Goal: Transaction & Acquisition: Purchase product/service

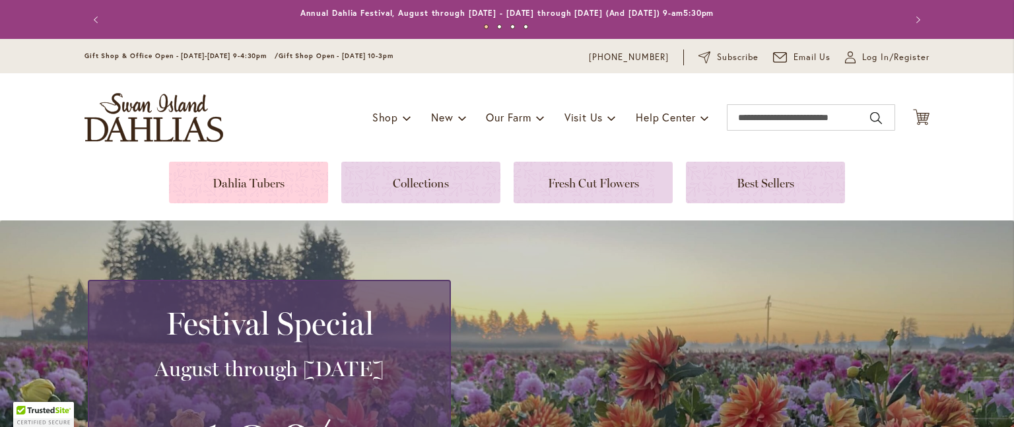
click at [281, 177] on link at bounding box center [248, 183] width 159 height 42
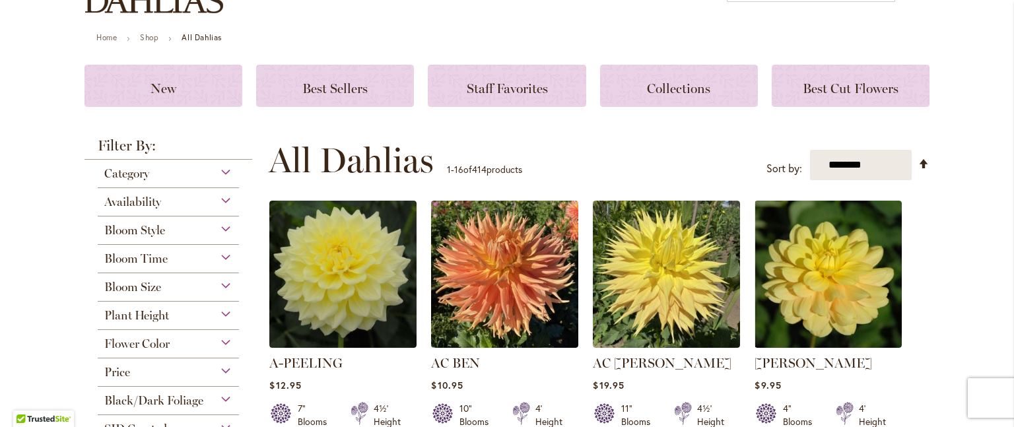
scroll to position [132, 0]
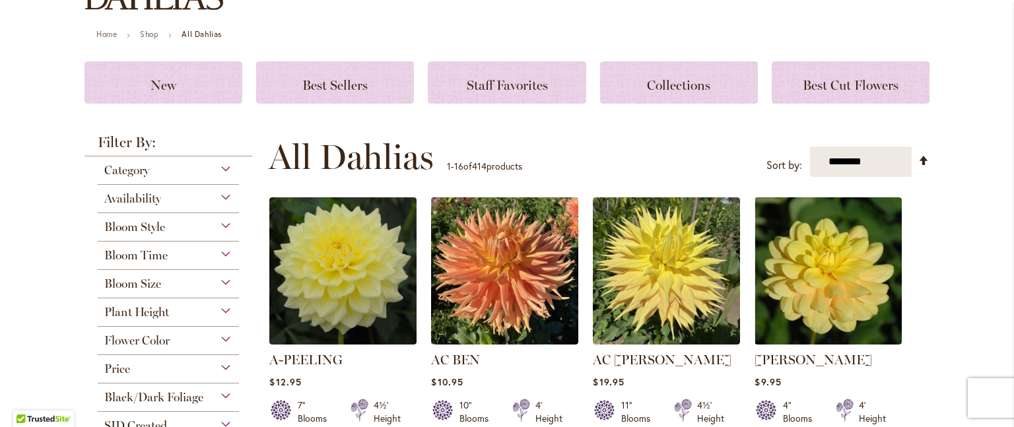
click at [219, 195] on div "Availability" at bounding box center [168, 195] width 141 height 21
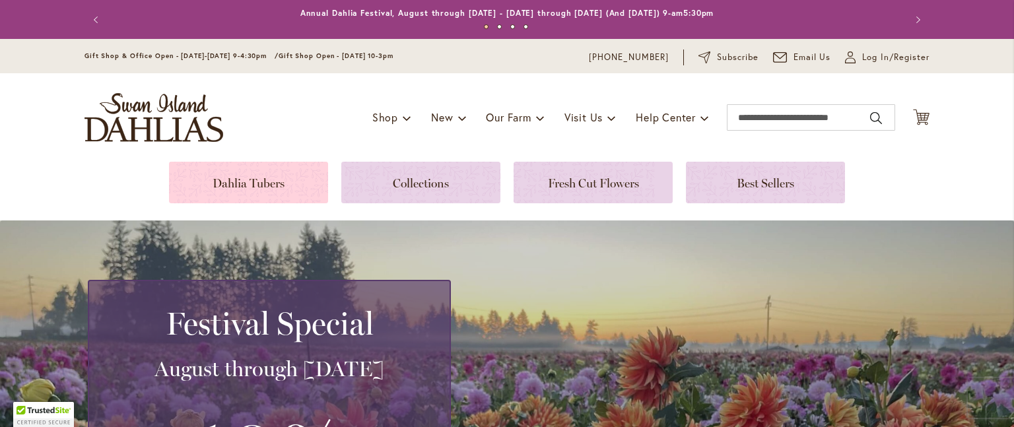
click at [277, 176] on link at bounding box center [248, 183] width 159 height 42
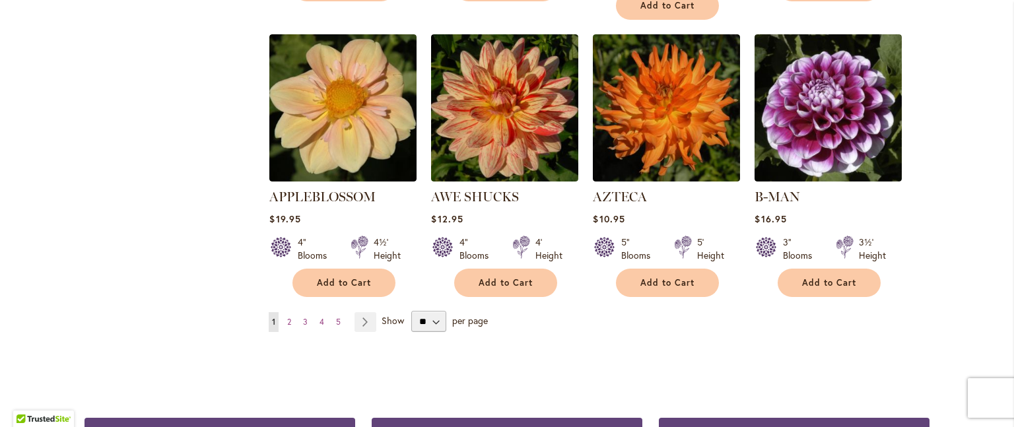
scroll to position [1189, 0]
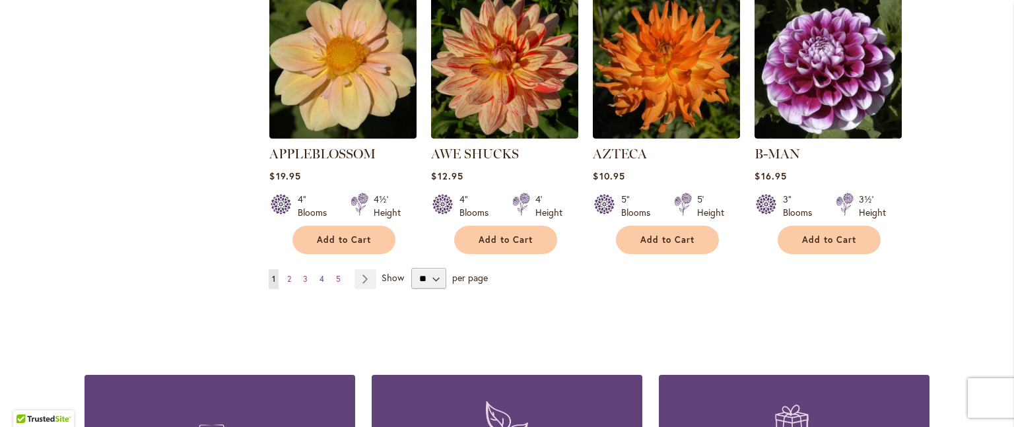
click at [320, 274] on span "4" at bounding box center [322, 279] width 5 height 10
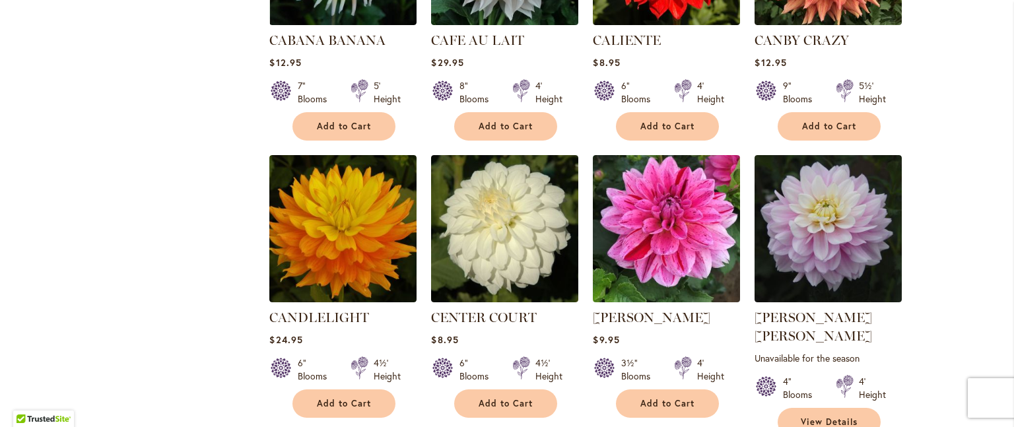
scroll to position [1189, 0]
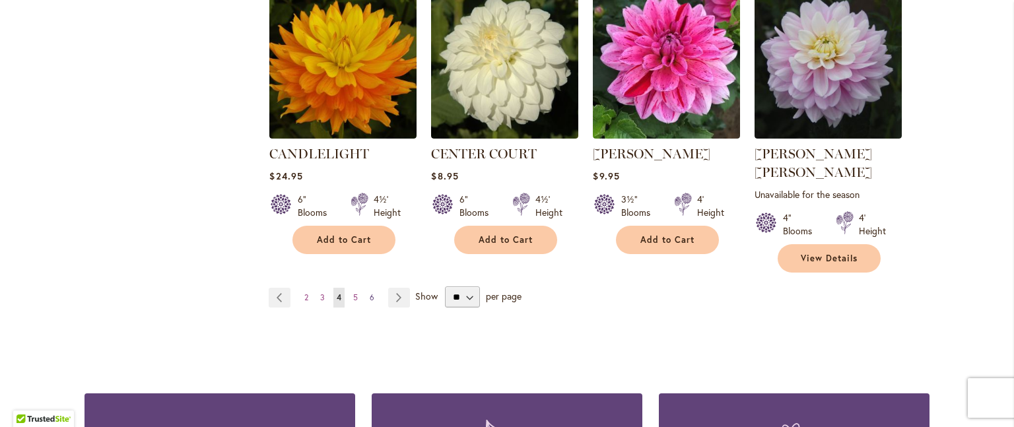
click at [370, 293] on span "6" at bounding box center [372, 298] width 5 height 10
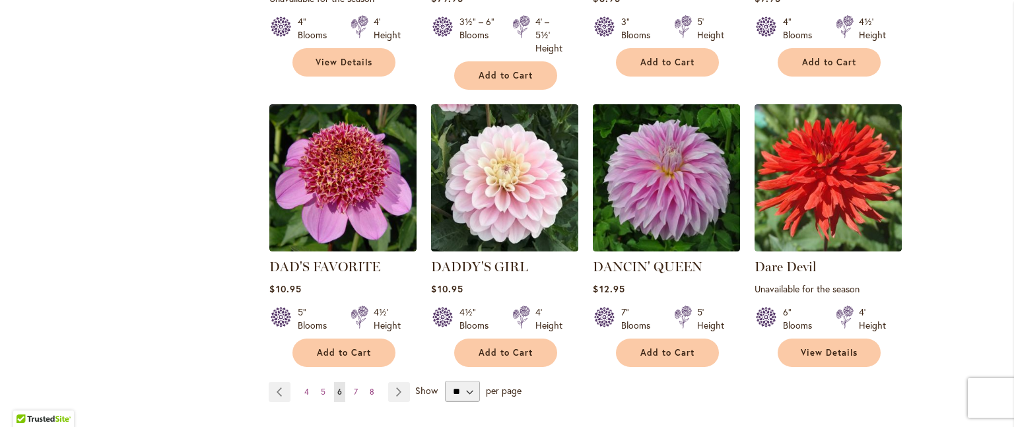
scroll to position [1123, 0]
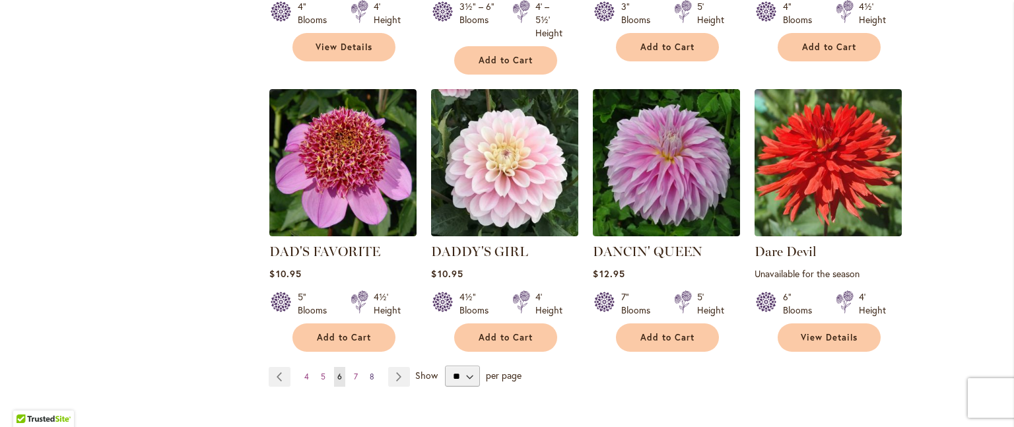
click at [370, 372] on span "8" at bounding box center [372, 377] width 5 height 10
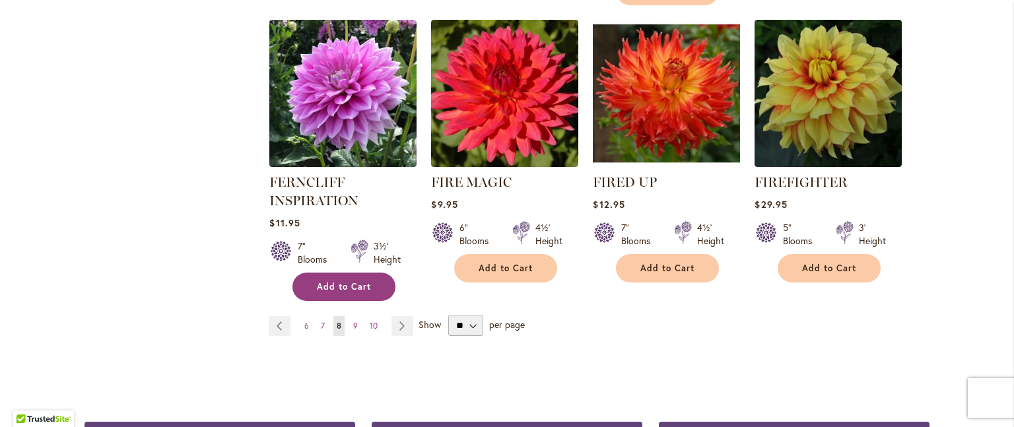
scroll to position [1321, 0]
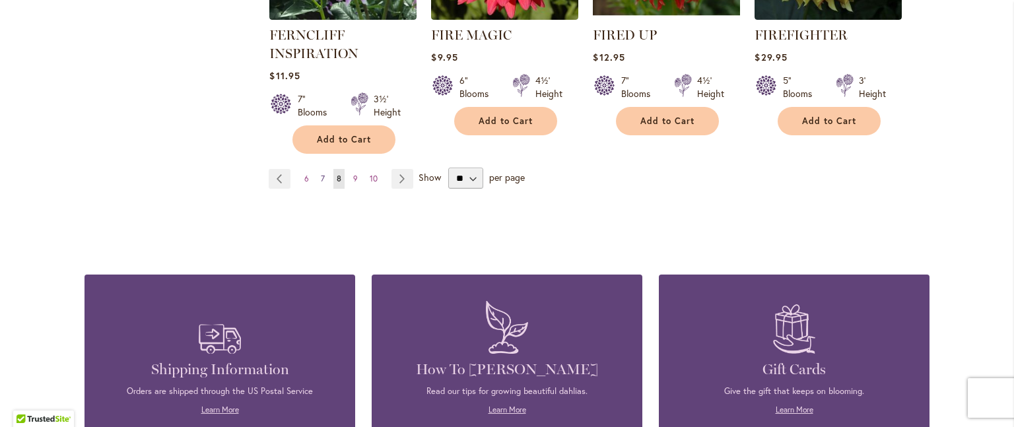
click at [321, 174] on span "7" at bounding box center [323, 179] width 4 height 10
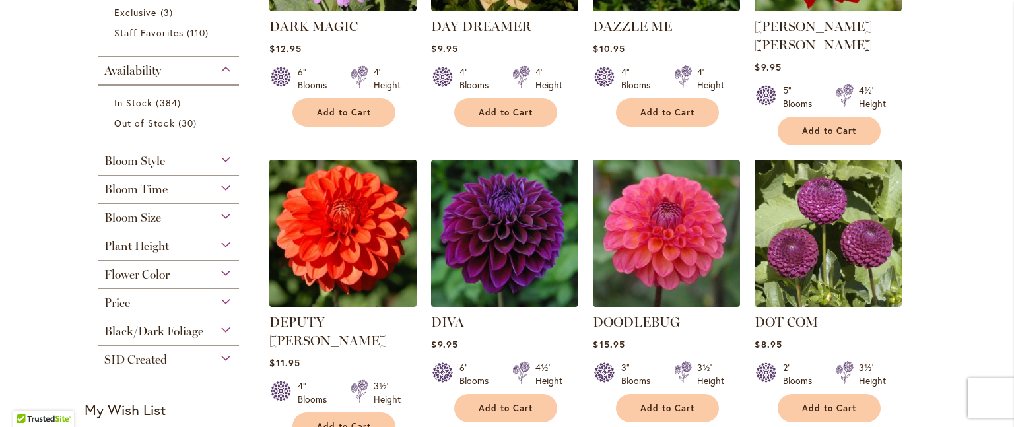
scroll to position [462, 0]
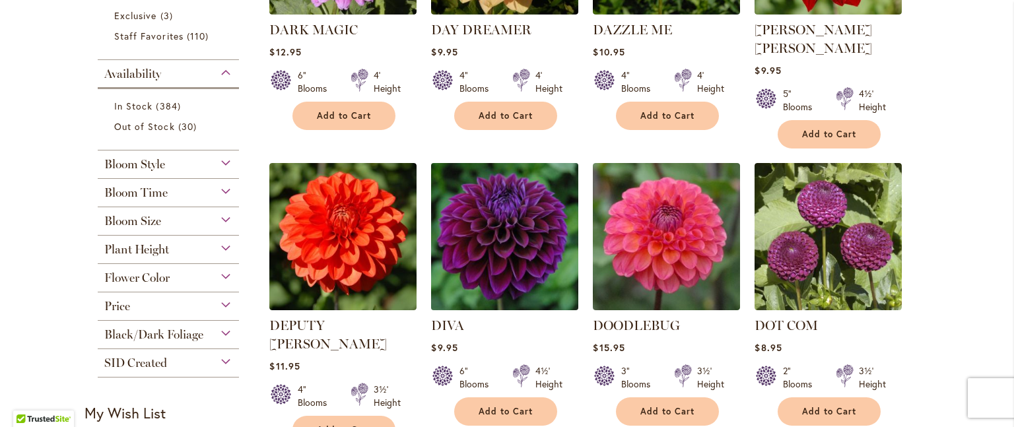
click at [485, 237] on img at bounding box center [505, 237] width 155 height 155
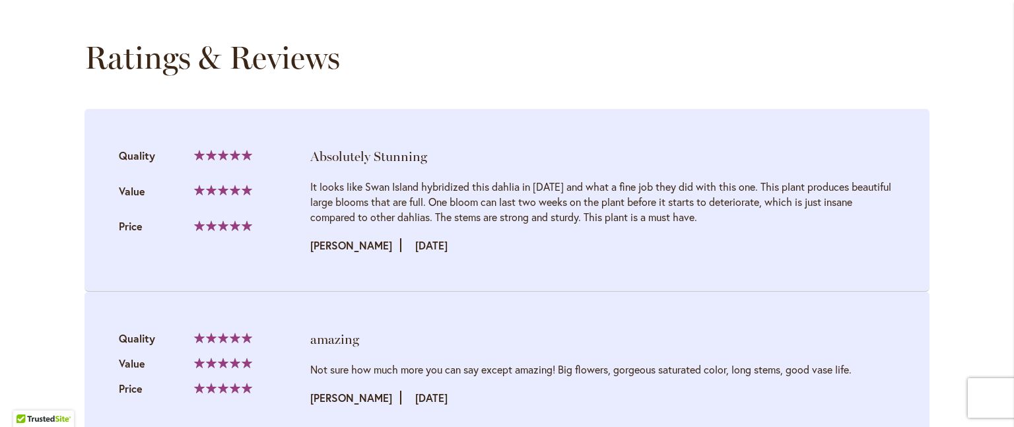
scroll to position [1321, 0]
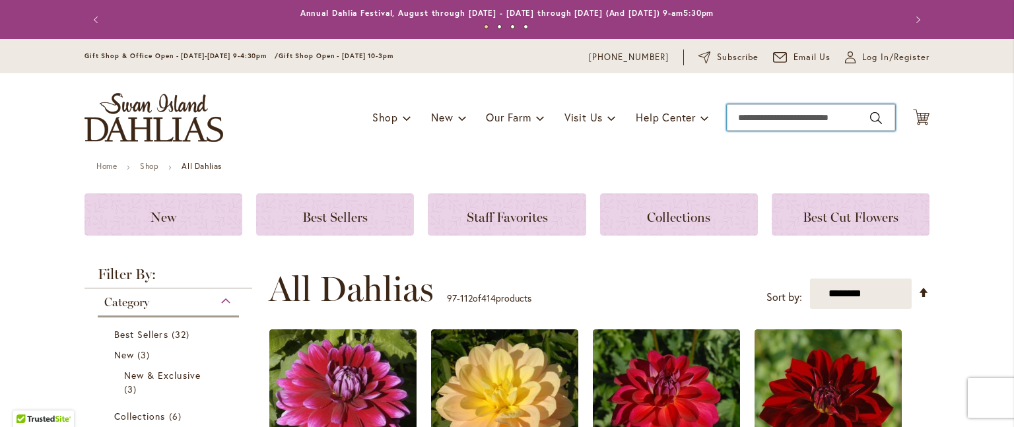
click at [752, 118] on input "Search" at bounding box center [811, 117] width 168 height 26
type input "*******"
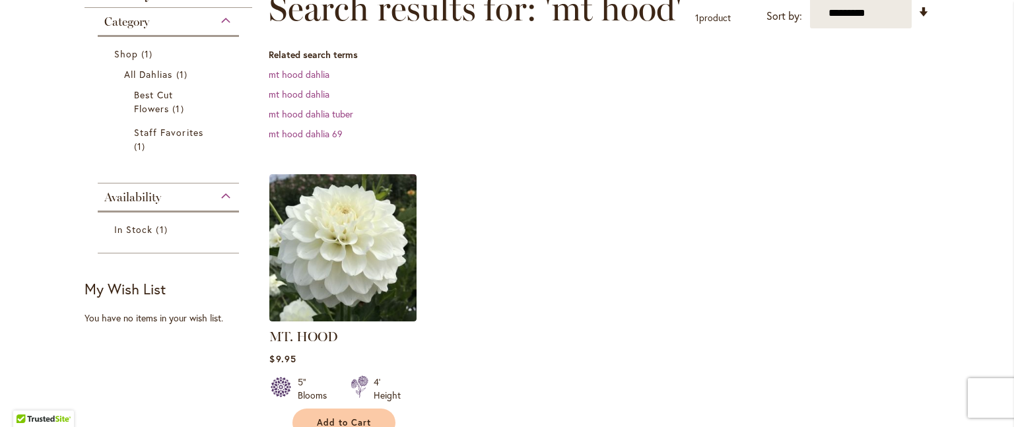
scroll to position [264, 0]
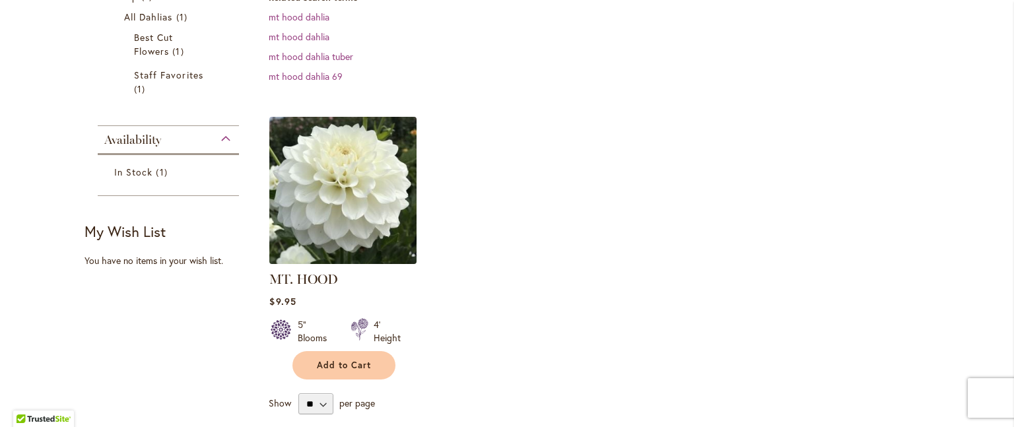
click at [372, 212] on img at bounding box center [343, 190] width 155 height 155
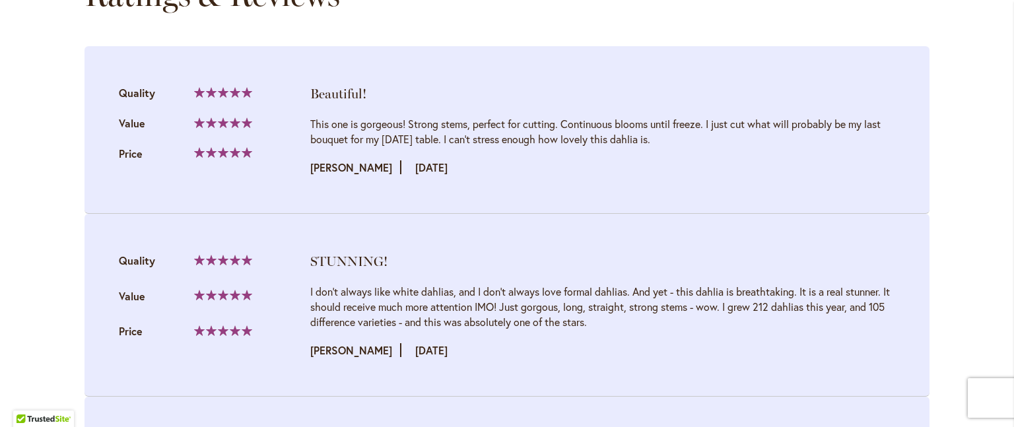
scroll to position [1321, 0]
